Goal: Task Accomplishment & Management: Manage account settings

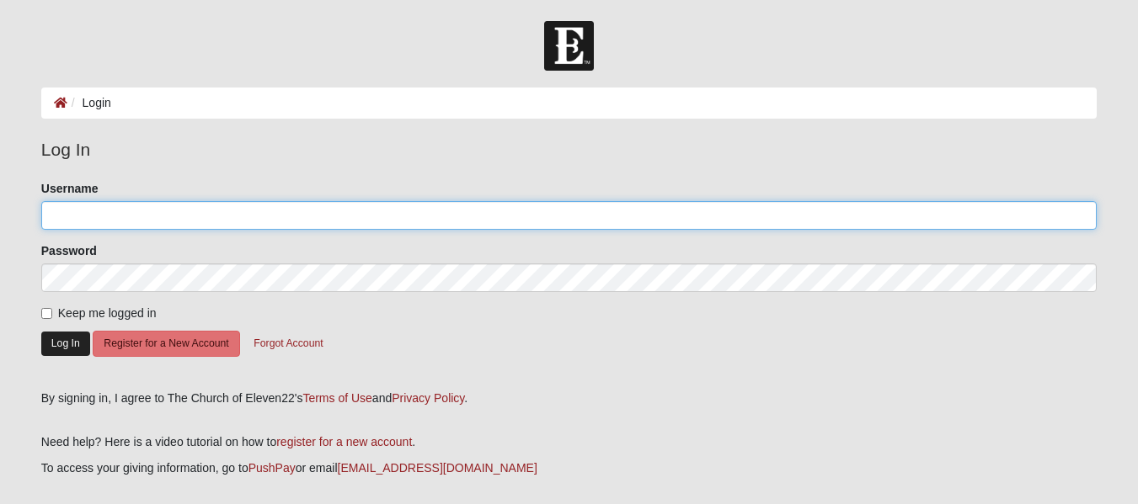
type input "akruseil"
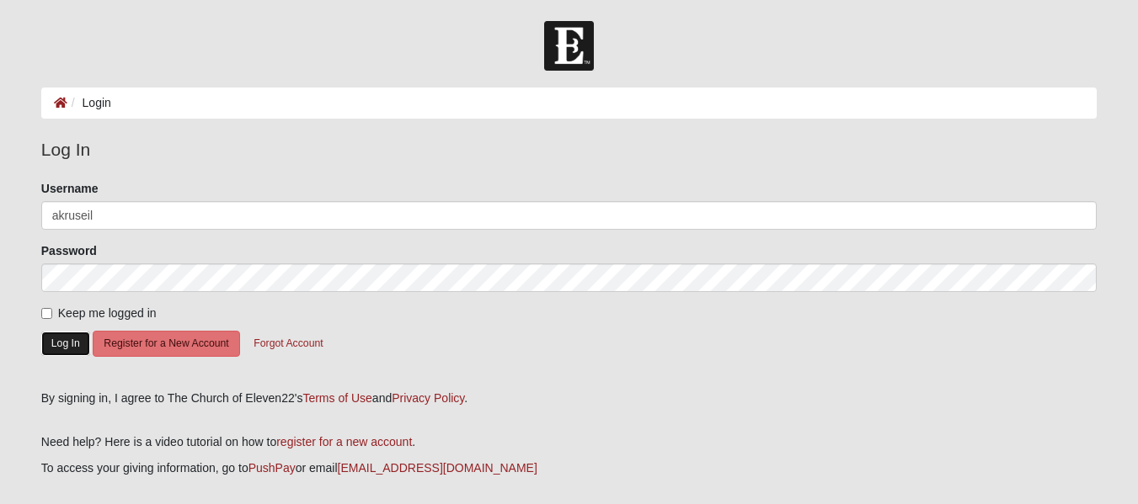
click at [62, 333] on button "Log In" at bounding box center [65, 344] width 49 height 24
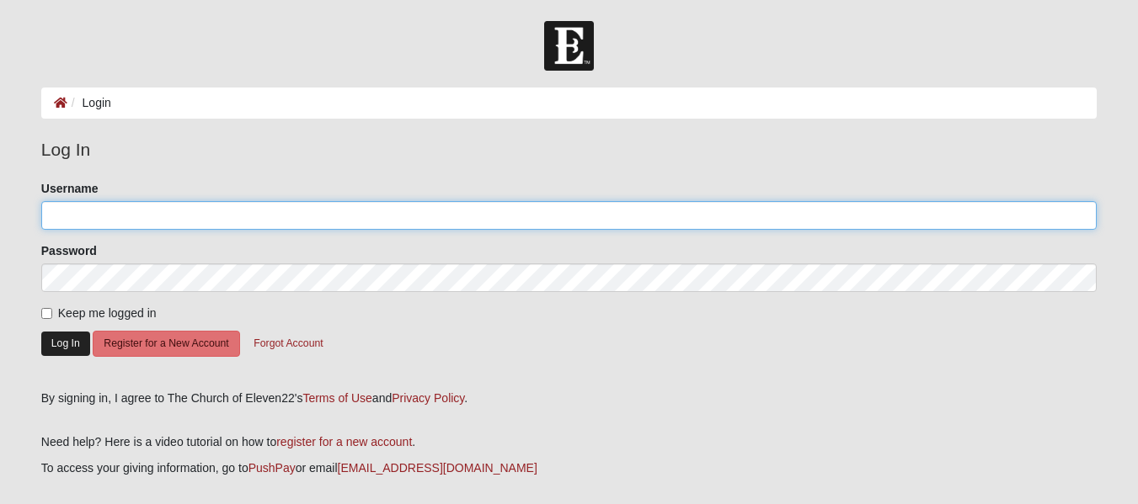
type input "akruseil"
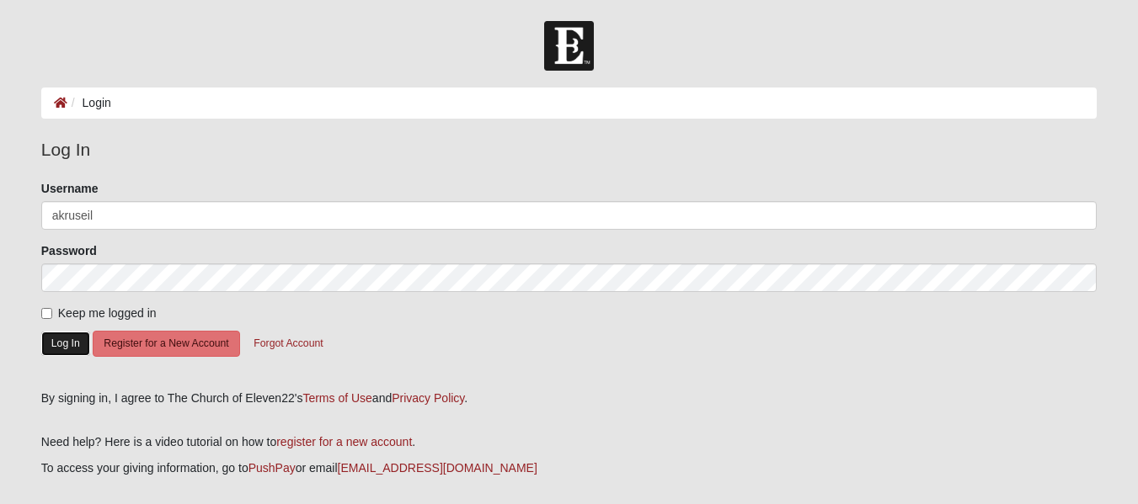
click at [59, 346] on button "Log In" at bounding box center [65, 344] width 49 height 24
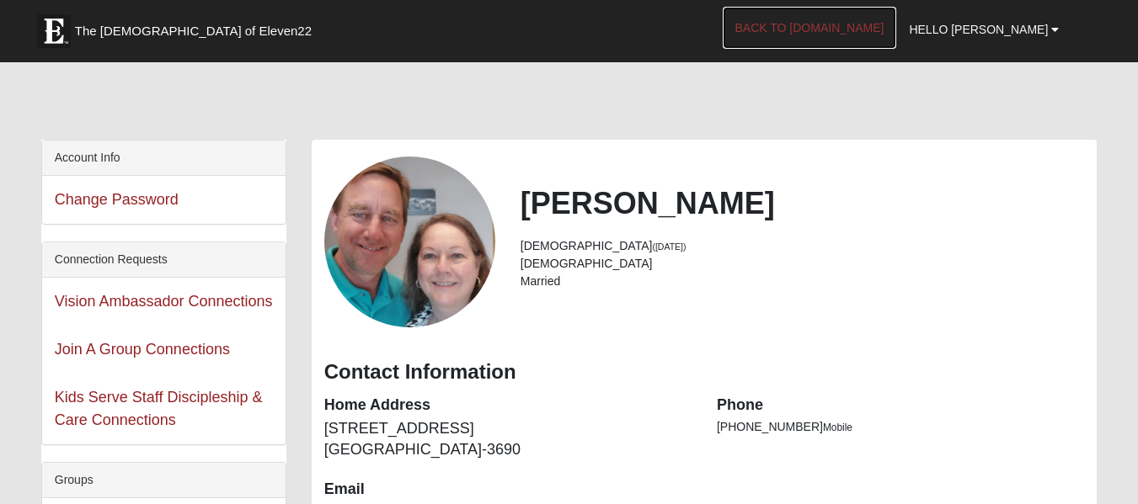
click at [873, 30] on link "Back to COE22.com" at bounding box center [810, 28] width 174 height 42
